Goal: Information Seeking & Learning: Learn about a topic

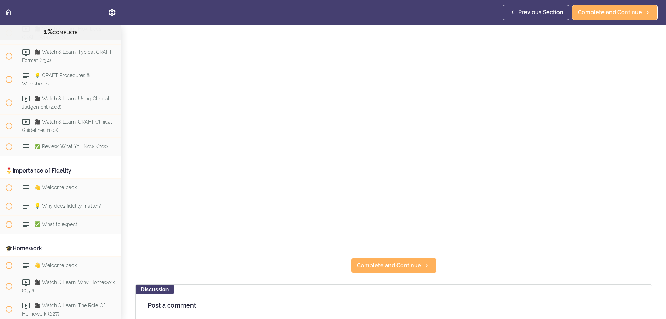
scroll to position [104, 0]
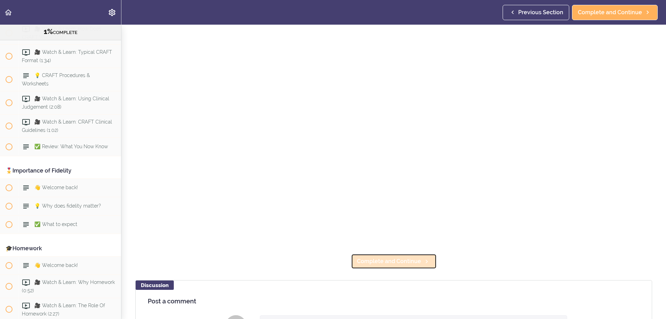
click at [395, 259] on span "Complete and Continue" at bounding box center [389, 261] width 64 height 8
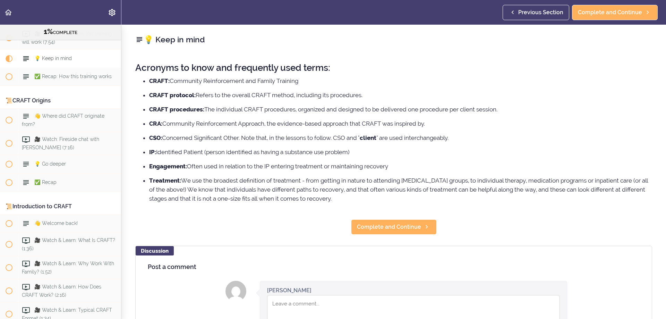
scroll to position [88, 0]
click at [397, 230] on span "Complete and Continue" at bounding box center [389, 227] width 64 height 8
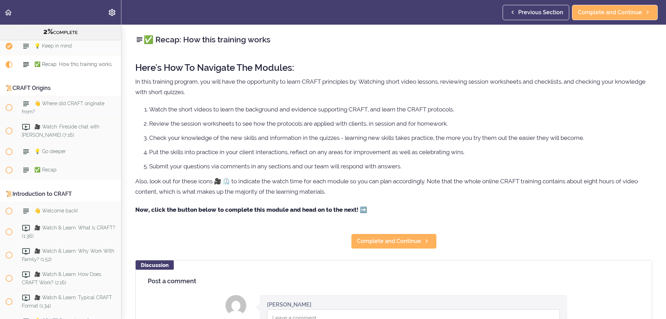
scroll to position [106, 0]
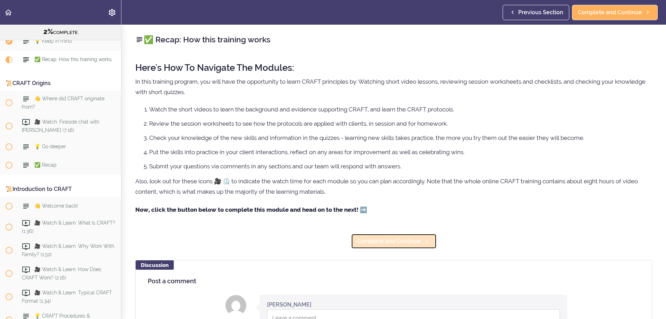
click at [381, 239] on span "Complete and Continue" at bounding box center [389, 241] width 64 height 8
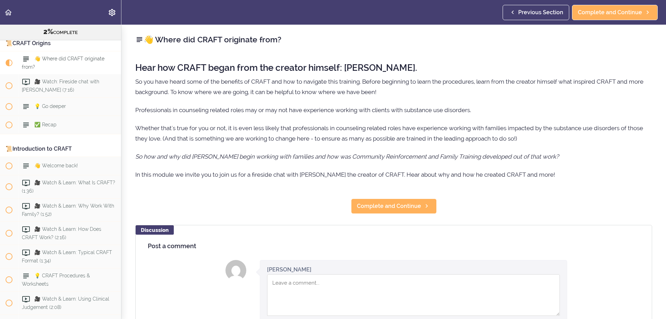
scroll to position [147, 0]
click at [404, 206] on span "Complete and Continue" at bounding box center [389, 206] width 64 height 8
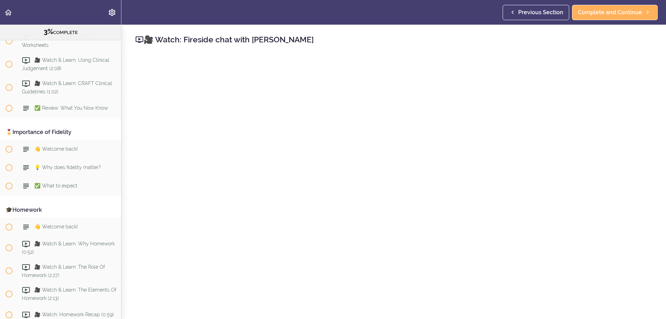
scroll to position [381, 0]
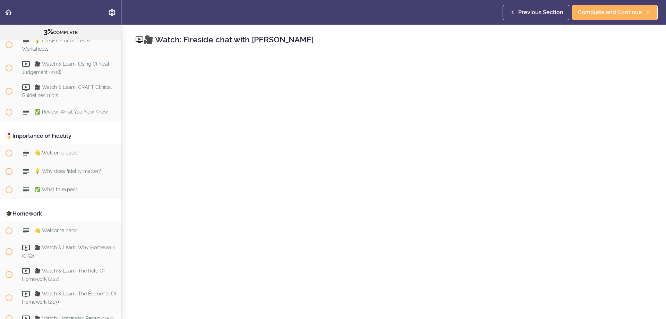
click at [186, 7] on header "Autoplay Autocomplete Previous Section Complete and Continue" at bounding box center [333, 12] width 666 height 25
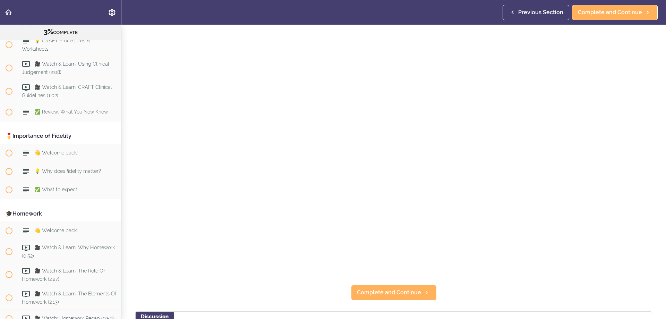
scroll to position [173, 0]
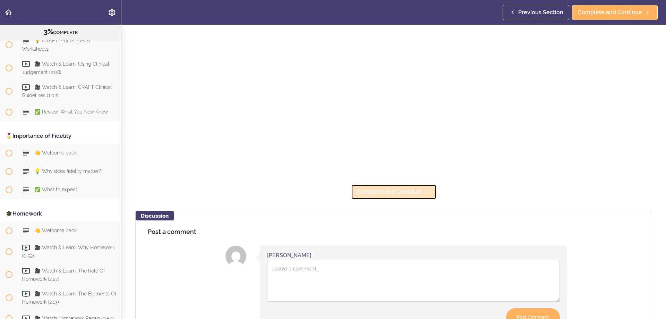
click at [375, 188] on span "Complete and Continue" at bounding box center [389, 192] width 64 height 8
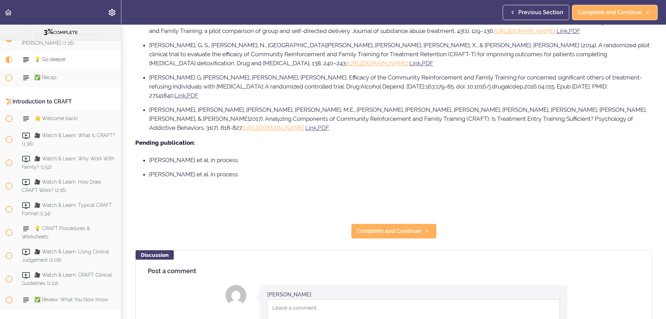
scroll to position [485, 0]
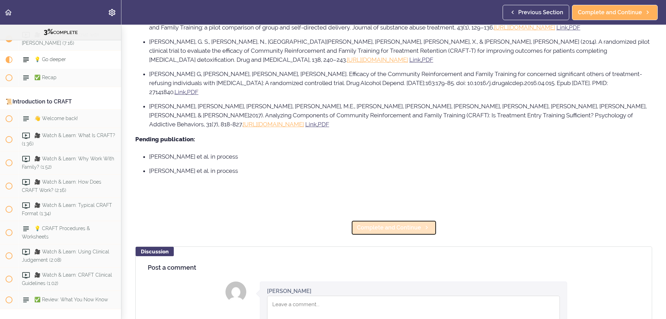
click at [372, 223] on span "Complete and Continue" at bounding box center [389, 227] width 64 height 8
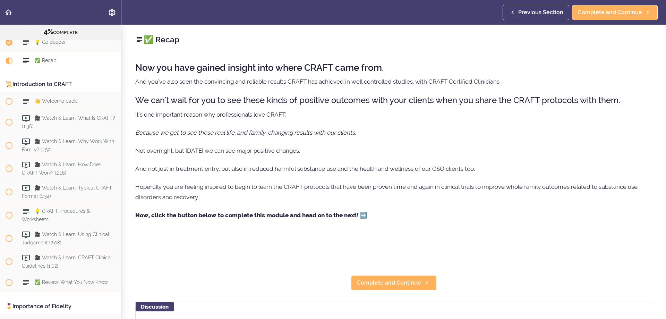
scroll to position [212, 0]
click at [371, 279] on span "Complete and Continue" at bounding box center [389, 282] width 64 height 8
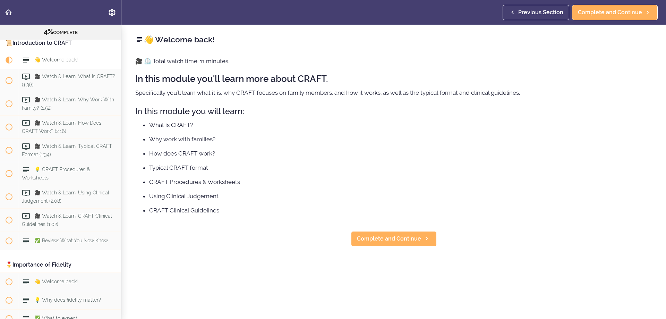
scroll to position [253, 0]
click at [390, 234] on span "Complete and Continue" at bounding box center [389, 238] width 64 height 8
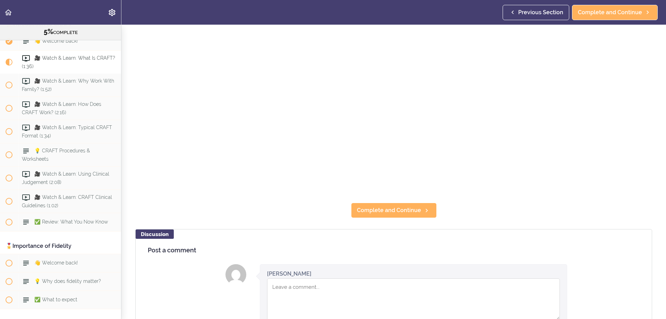
scroll to position [139, 0]
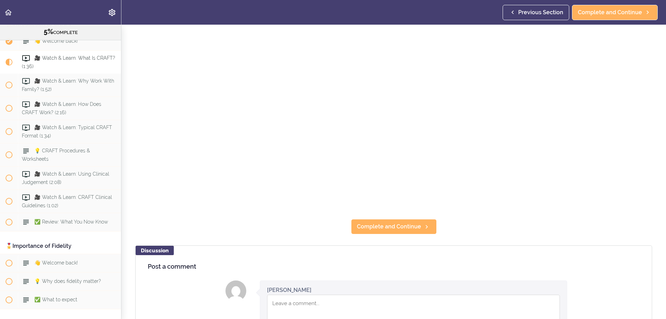
click at [124, 230] on section "Online Program: CRAFT Training for Professionals (Trainer-Led) 5% COMPLETE 📜Int…" at bounding box center [333, 172] width 666 height 294
click at [378, 219] on link "Complete and Continue" at bounding box center [394, 226] width 86 height 15
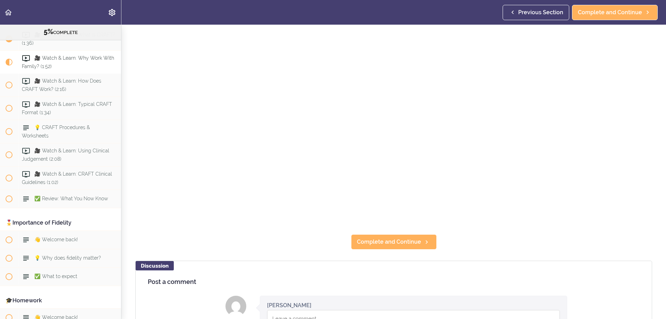
scroll to position [139, 0]
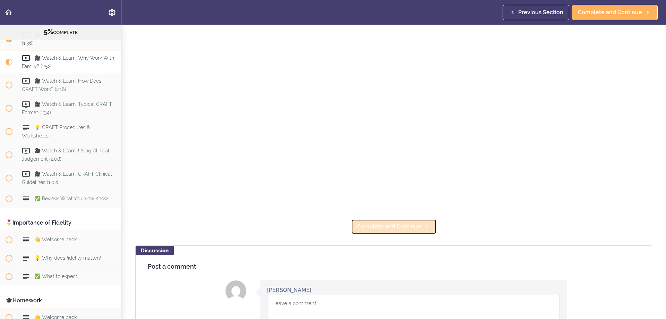
click at [407, 219] on link "Complete and Continue" at bounding box center [394, 226] width 86 height 15
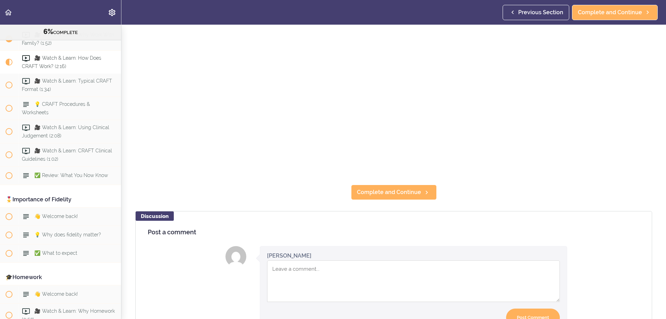
scroll to position [173, 0]
click at [384, 190] on span "Complete and Continue" at bounding box center [389, 192] width 64 height 8
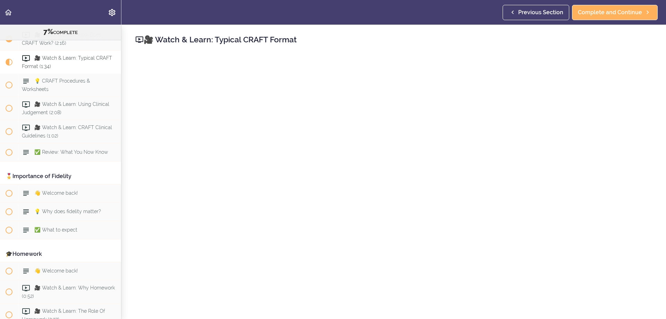
scroll to position [139, 0]
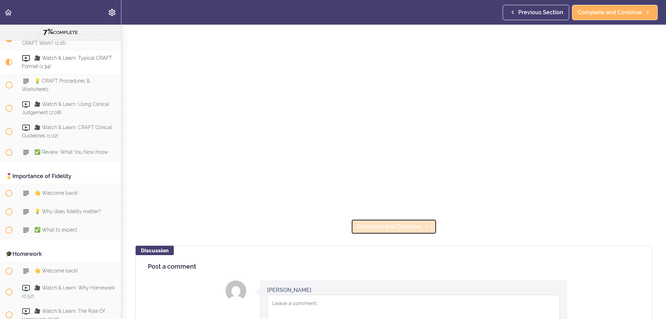
click at [374, 226] on span "Complete and Continue" at bounding box center [389, 226] width 64 height 8
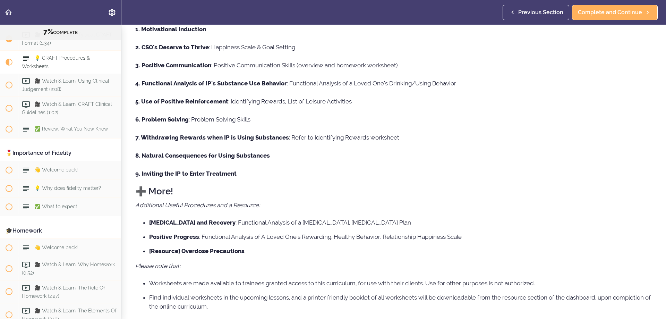
scroll to position [159, 0]
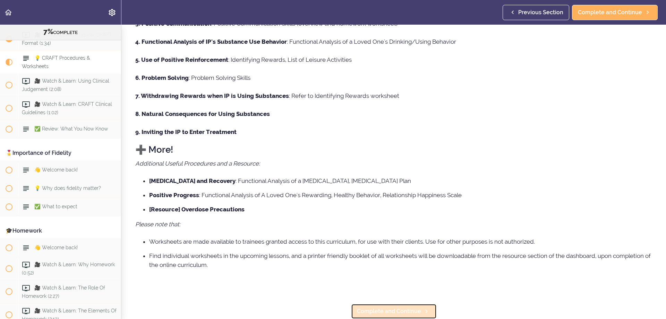
click at [390, 307] on span "Complete and Continue" at bounding box center [389, 311] width 64 height 8
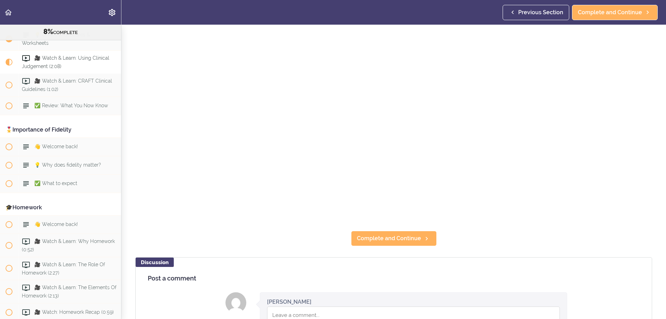
scroll to position [139, 0]
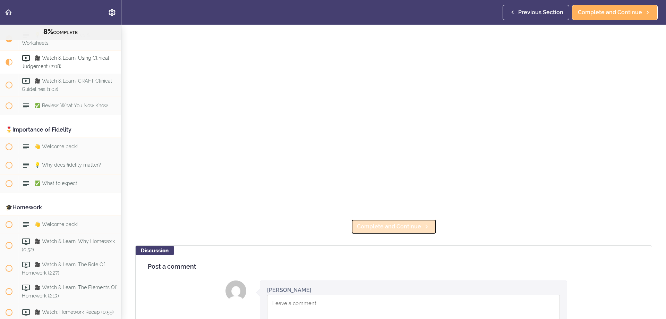
click at [380, 225] on span "Complete and Continue" at bounding box center [389, 226] width 64 height 8
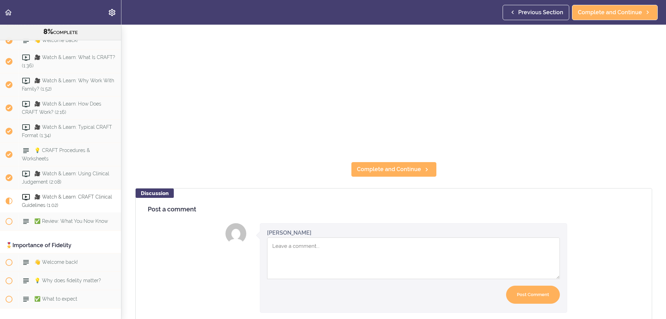
scroll to position [208, 0]
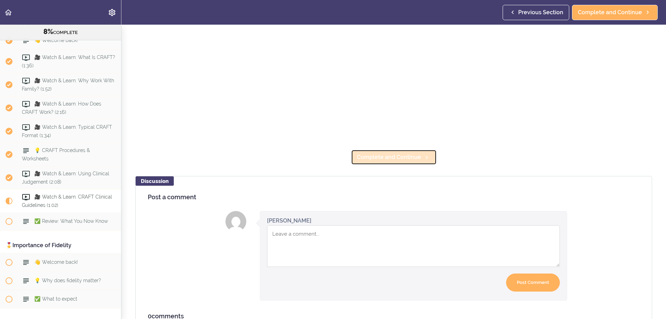
click at [372, 153] on span "Complete and Continue" at bounding box center [389, 157] width 64 height 8
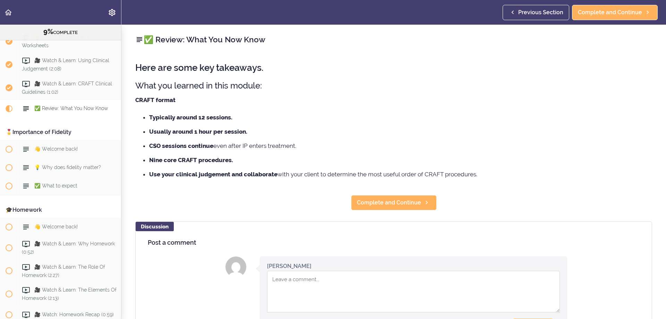
scroll to position [434, 0]
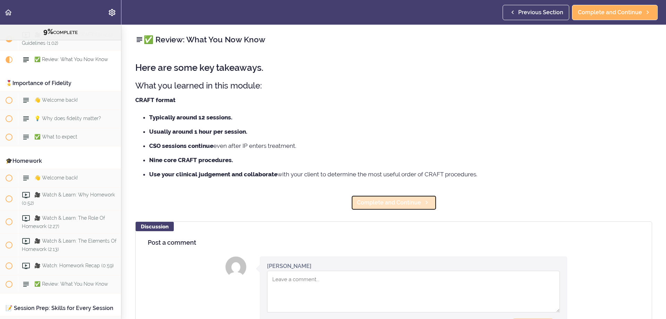
click at [357, 202] on span "Complete and Continue" at bounding box center [389, 202] width 64 height 8
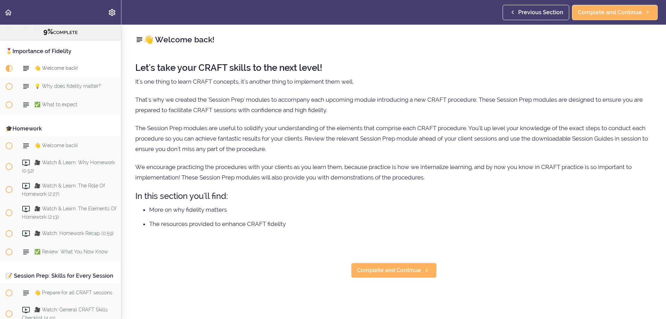
scroll to position [475, 0]
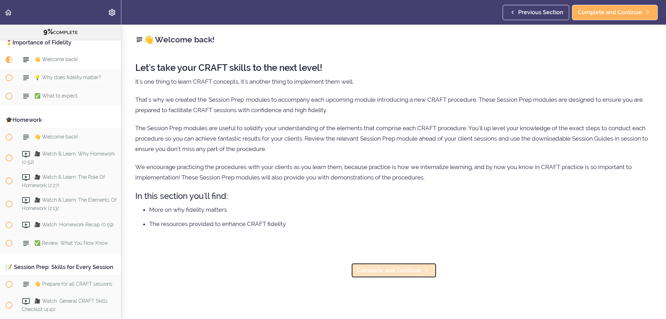
click at [408, 267] on span "Complete and Continue" at bounding box center [389, 270] width 64 height 8
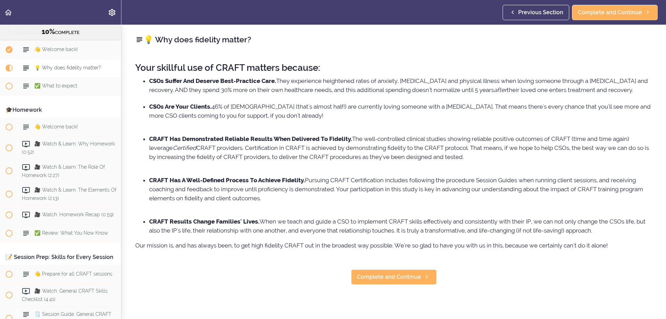
scroll to position [493, 0]
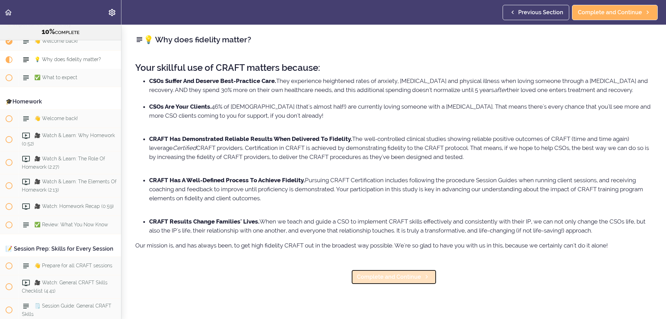
click at [368, 281] on span "Complete and Continue" at bounding box center [389, 277] width 64 height 8
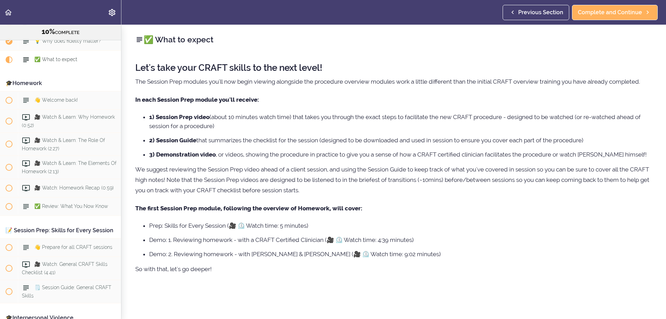
scroll to position [32, 0]
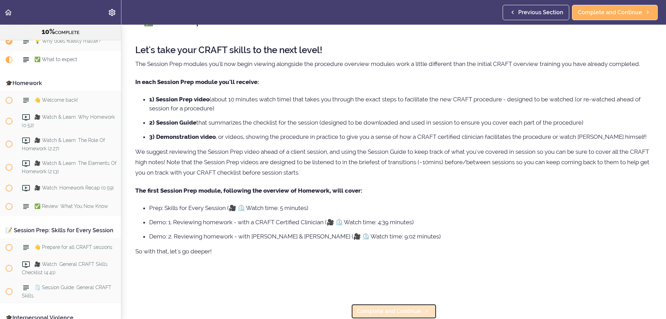
click at [379, 308] on span "Complete and Continue" at bounding box center [389, 311] width 64 height 8
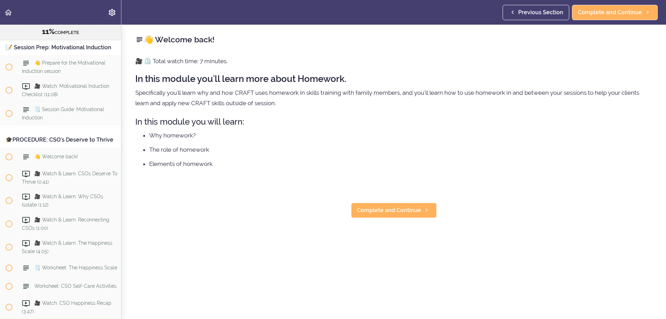
scroll to position [1315, 0]
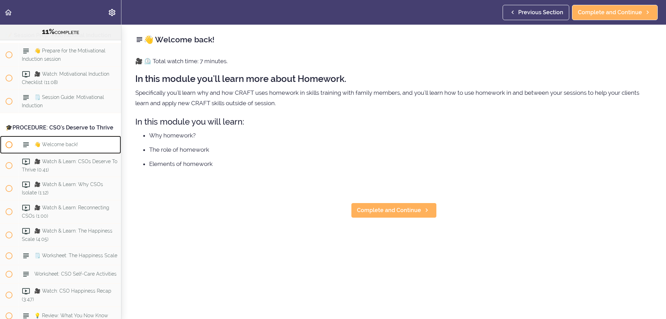
click at [52, 147] on span "👋 Welcome back!" at bounding box center [55, 144] width 43 height 6
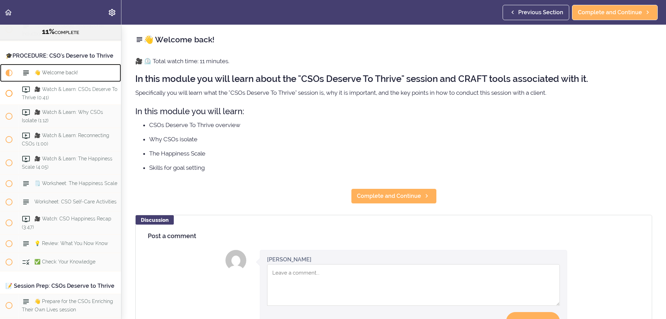
scroll to position [1435, 0]
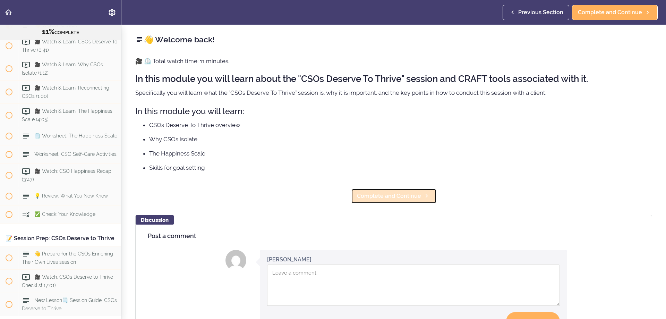
click at [363, 197] on span "Complete and Continue" at bounding box center [389, 196] width 64 height 8
